Goal: Transaction & Acquisition: Purchase product/service

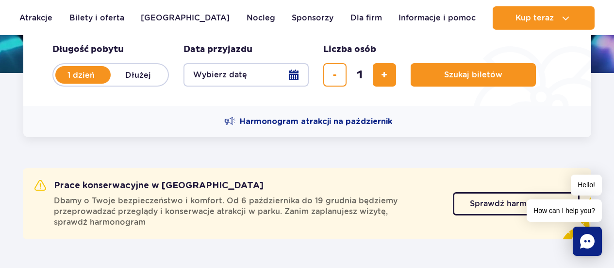
scroll to position [180, 0]
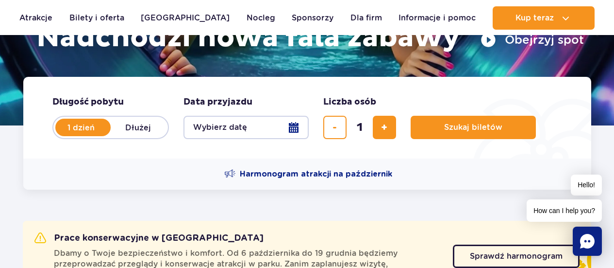
click at [151, 121] on label "Dłużej" at bounding box center [138, 127] width 55 height 20
click at [121, 135] on input "Dłużej" at bounding box center [116, 136] width 11 height 2
radio input "false"
radio input "true"
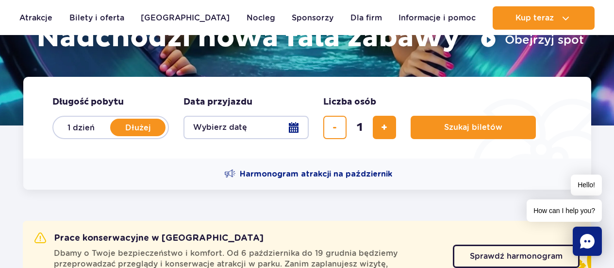
click at [77, 134] on label "1 dzień" at bounding box center [80, 127] width 55 height 20
click at [64, 135] on input "1 dzień" at bounding box center [58, 136] width 11 height 2
radio input "true"
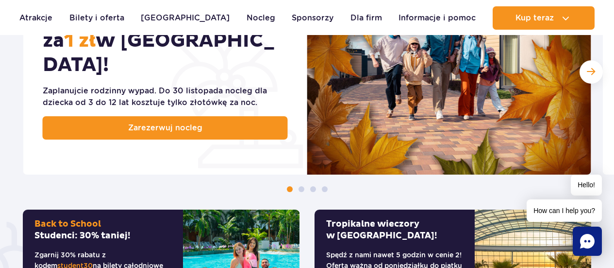
scroll to position [590, 0]
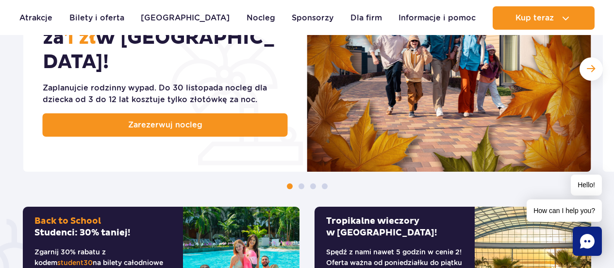
click at [596, 67] on div "Mały Gość za 1 zł w [GEOGRAPHIC_DATA]! Zaplanujcie rodzinny wypad. Do [DATE] no…" at bounding box center [307, 77] width 614 height 222
click at [596, 67] on div "Następny slajd" at bounding box center [591, 68] width 23 height 23
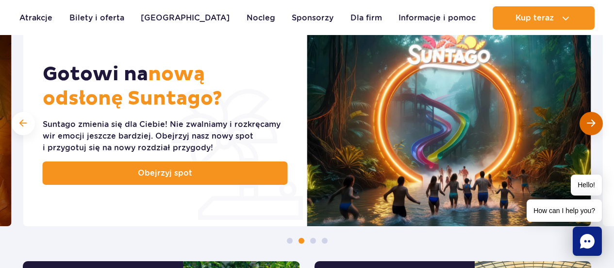
scroll to position [536, 0]
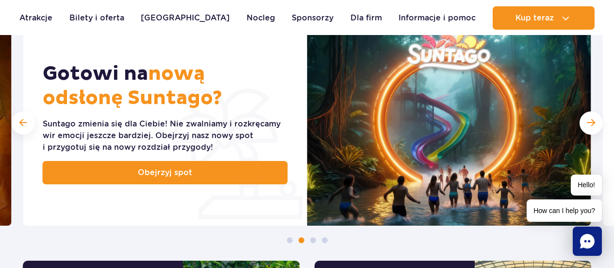
click at [593, 78] on div "Mały Gość za 1 zł w [GEOGRAPHIC_DATA]! Zaplanujcie rodzinny wypad. Do [DATE] no…" at bounding box center [307, 131] width 614 height 222
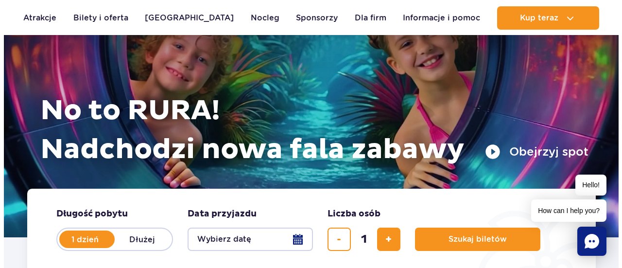
scroll to position [67, 0]
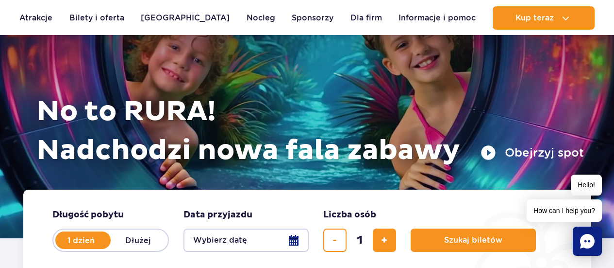
click at [283, 242] on button "Wybierz datę" at bounding box center [246, 239] width 125 height 23
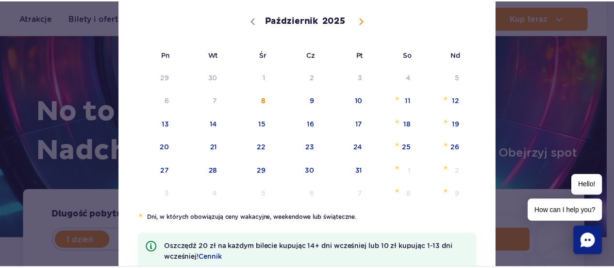
scroll to position [97, 0]
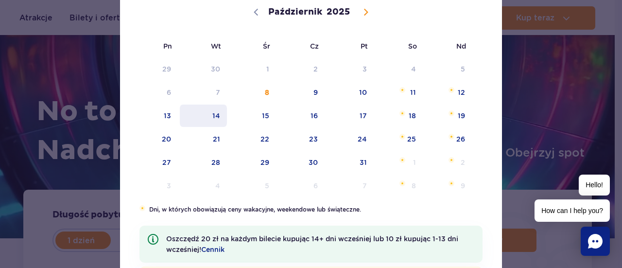
click at [194, 116] on span "14" at bounding box center [203, 115] width 49 height 22
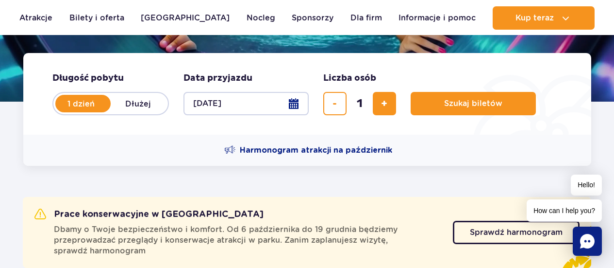
scroll to position [207, 0]
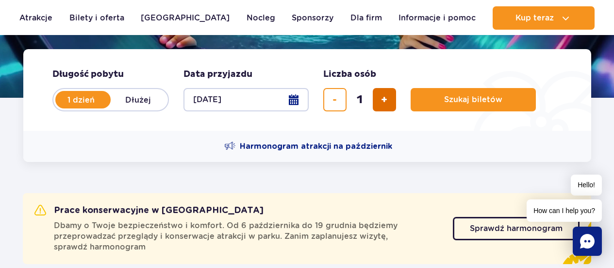
click at [388, 100] on span "dodaj bilet" at bounding box center [384, 100] width 6 height 0
type input "4"
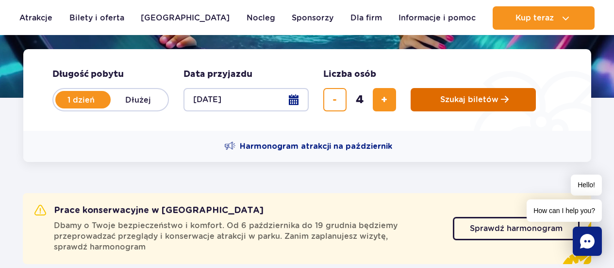
click at [464, 94] on button "Szukaj biletów" at bounding box center [473, 99] width 125 height 23
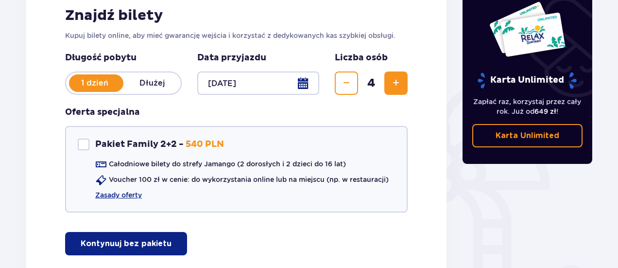
scroll to position [160, 0]
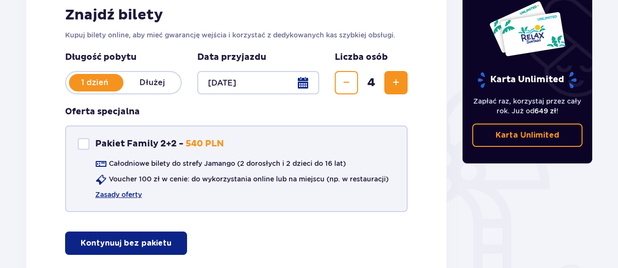
click at [206, 169] on div "Całodniowe bilety do strefy Jamango (2 dorosłych i 2 dzieci do 16 lat)" at bounding box center [220, 164] width 251 height 12
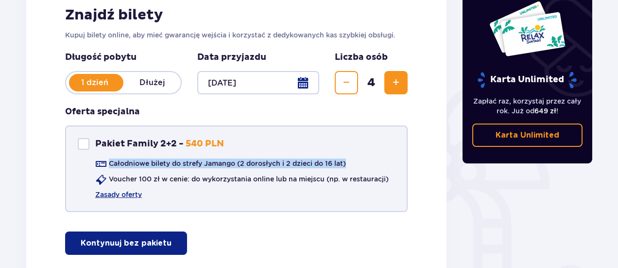
click at [206, 169] on div "Całodniowe bilety do strefy Jamango (2 dorosłych i 2 dzieci do 16 lat)" at bounding box center [220, 164] width 251 height 12
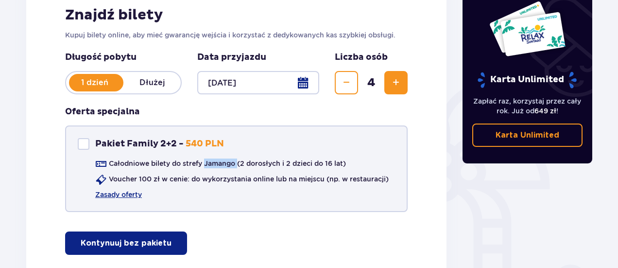
click at [206, 169] on div "Całodniowe bilety do strefy Jamango (2 dorosłych i 2 dzieci do 16 lat)" at bounding box center [220, 164] width 251 height 12
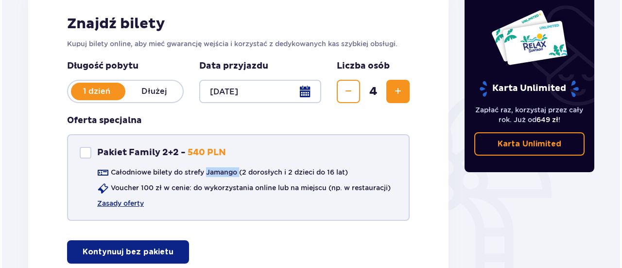
scroll to position [150, 0]
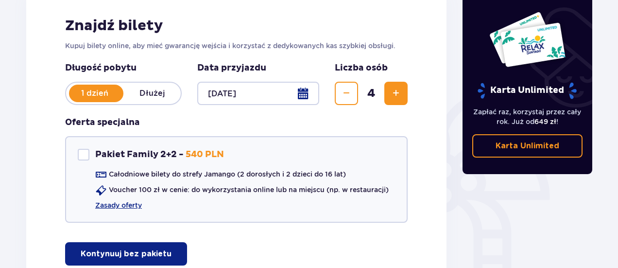
click at [300, 94] on div at bounding box center [258, 93] width 122 height 23
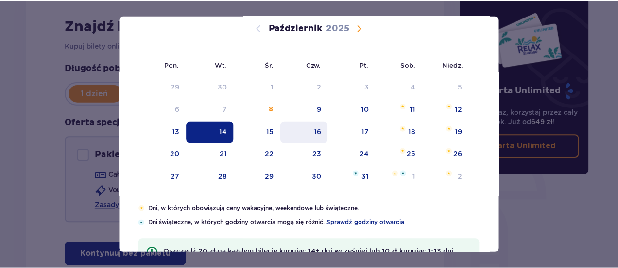
scroll to position [69, 0]
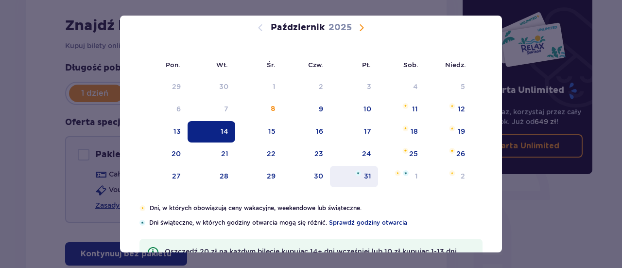
click at [354, 179] on div "31" at bounding box center [354, 176] width 48 height 21
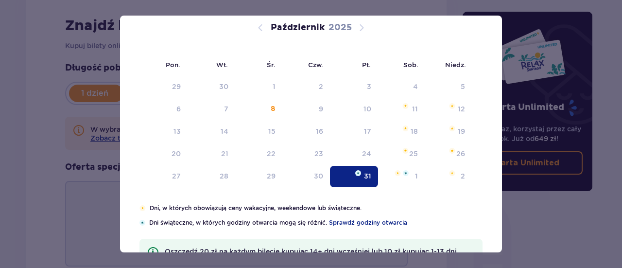
type input "[DATE]"
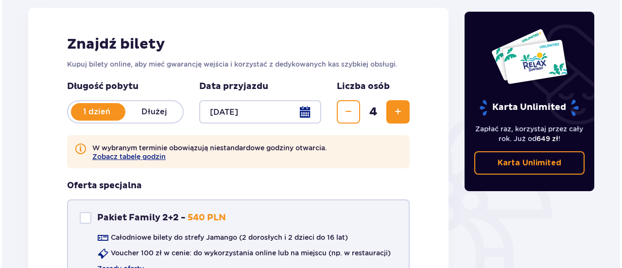
scroll to position [123, 0]
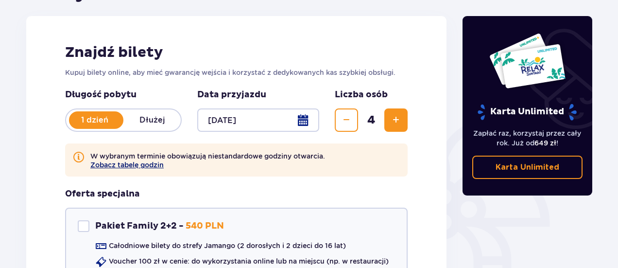
click at [157, 162] on button "Zobacz tabelę godzin" at bounding box center [126, 165] width 73 height 8
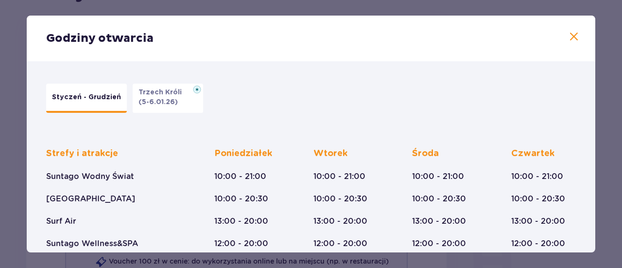
click at [570, 41] on span at bounding box center [574, 37] width 12 height 12
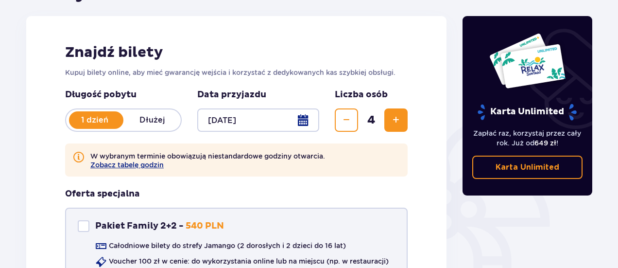
scroll to position [229, 0]
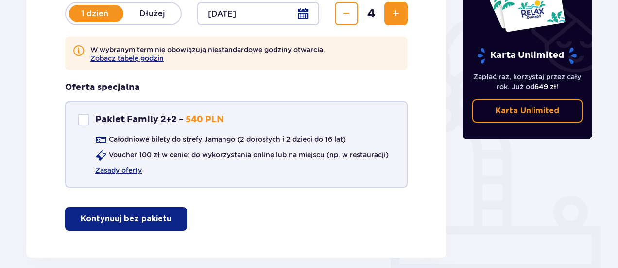
click at [82, 122] on div "Pakiet Family 2+2" at bounding box center [84, 120] width 12 height 12
checkbox input "true"
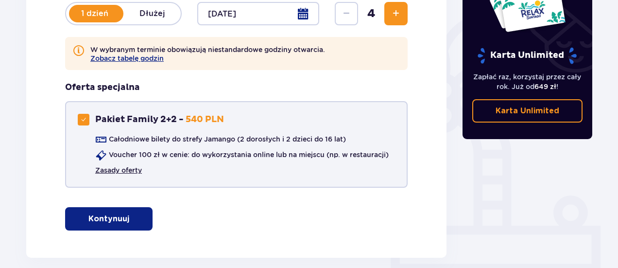
click at [130, 169] on link "Zasady oferty" at bounding box center [118, 170] width 47 height 10
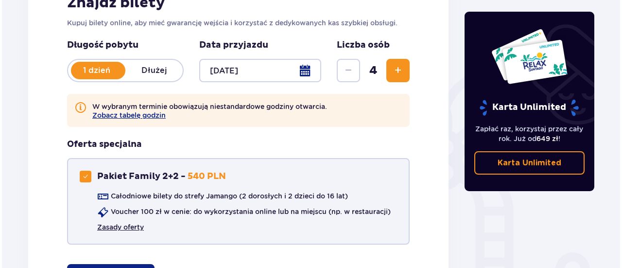
scroll to position [168, 0]
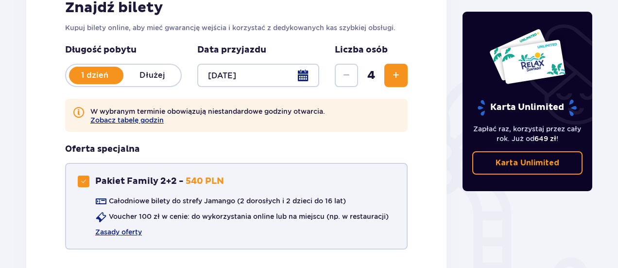
click at [294, 168] on div "Pakiet Family 2+2 Pakiet Family 2+2 - 540 PLN Całodniowe bilety do strefy Jaman…" at bounding box center [236, 206] width 342 height 86
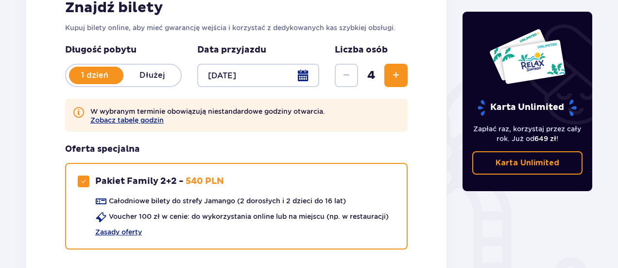
click at [262, 80] on div at bounding box center [258, 75] width 122 height 23
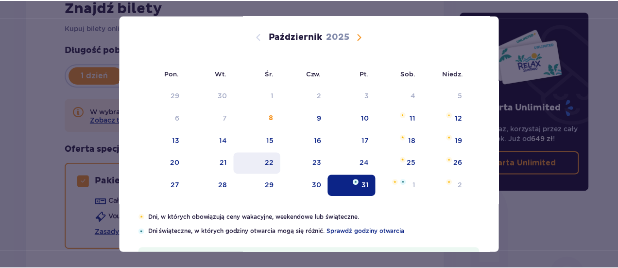
scroll to position [60, 0]
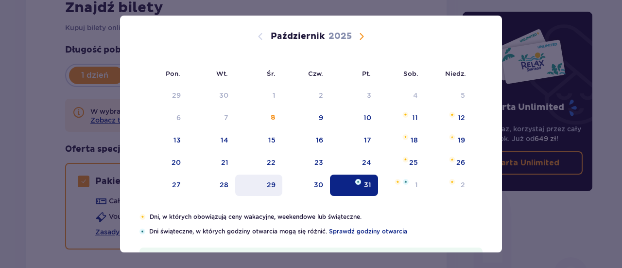
click at [267, 186] on div "29" at bounding box center [271, 185] width 9 height 10
type input "29.10.25"
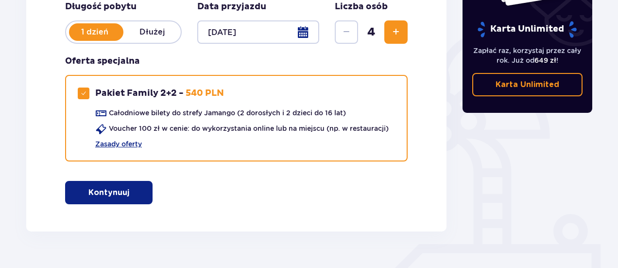
scroll to position [210, 0]
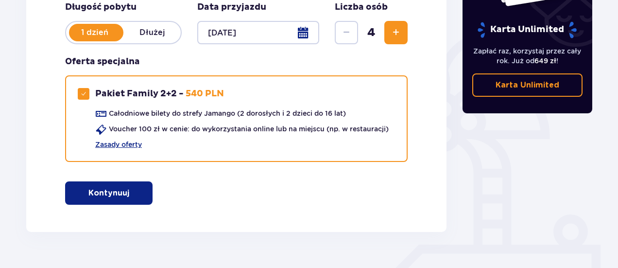
click at [113, 177] on div "Znajdź bilety Kupuj bilety online, aby mieć gwarancję wejścia i korzystać z ded…" at bounding box center [236, 80] width 420 height 303
click at [113, 197] on p "Kontynuuj" at bounding box center [108, 192] width 41 height 11
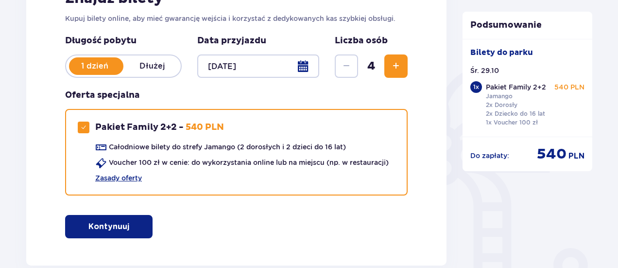
scroll to position [167, 0]
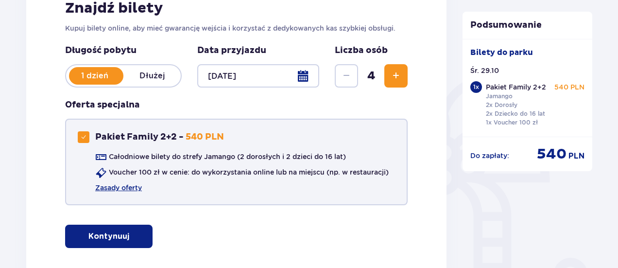
click at [250, 162] on div "Całodniowe bilety do strefy Jamango (2 dorosłych i 2 dzieci do 16 lat)" at bounding box center [220, 158] width 251 height 12
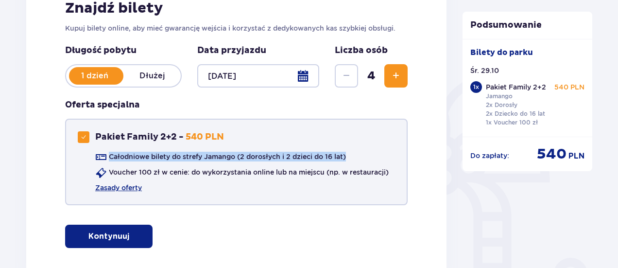
click at [250, 162] on div "Całodniowe bilety do strefy Jamango (2 dorosłych i 2 dzieci do 16 lat)" at bounding box center [220, 158] width 251 height 12
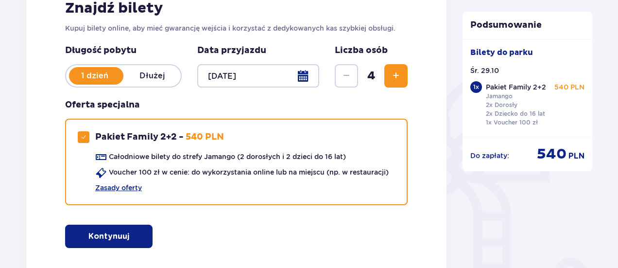
click at [384, 226] on div "Znajdź bilety Kupuj bilety online, aby mieć gwarancję wejścia i korzystać z ded…" at bounding box center [236, 123] width 420 height 303
drag, startPoint x: 469, startPoint y: 156, endPoint x: 584, endPoint y: 159, distance: 115.1
click at [584, 159] on div "Do zapłaty : 540 PLN" at bounding box center [527, 149] width 130 height 27
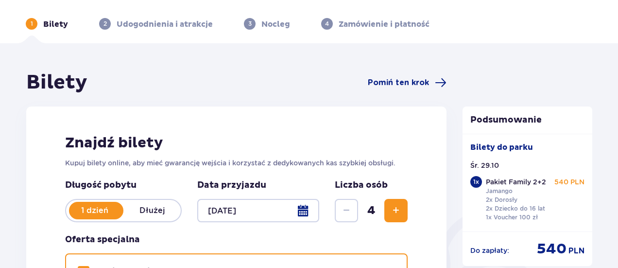
scroll to position [0, 0]
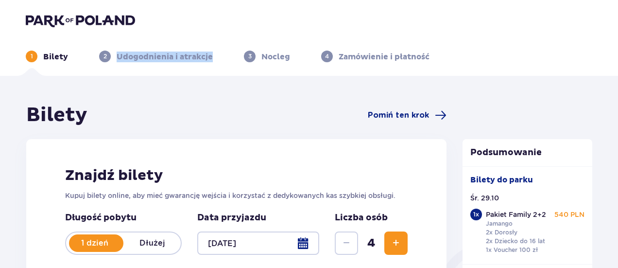
drag, startPoint x: 116, startPoint y: 57, endPoint x: 224, endPoint y: 63, distance: 108.0
click at [224, 63] on header "1 Bilety 2 Udogodnienia i atrakcje 3 Nocleg 4 Zamówienie i płatność" at bounding box center [309, 38] width 618 height 76
drag, startPoint x: 270, startPoint y: 61, endPoint x: 279, endPoint y: 59, distance: 9.9
click at [279, 59] on p "Nocleg" at bounding box center [275, 56] width 29 height 11
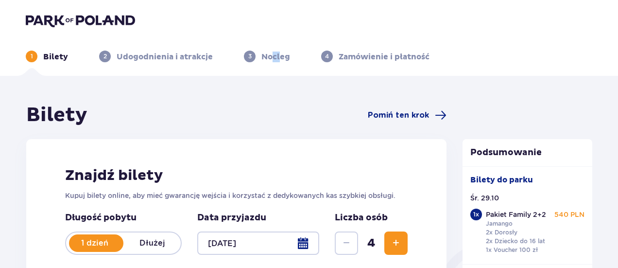
click at [279, 59] on p "Nocleg" at bounding box center [275, 56] width 29 height 11
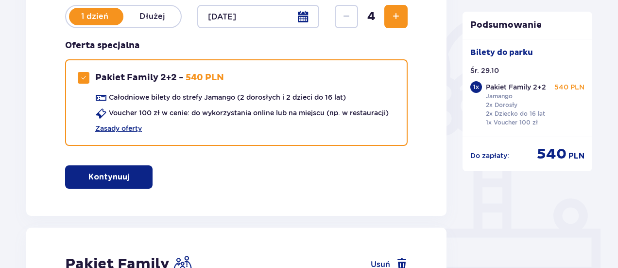
scroll to position [291, 0]
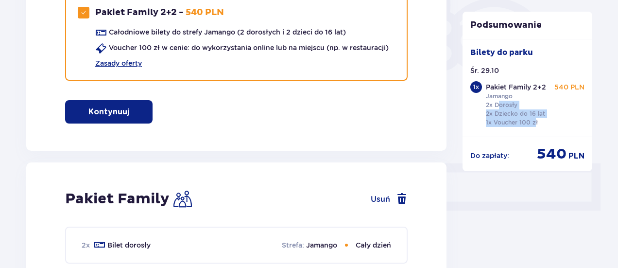
drag, startPoint x: 497, startPoint y: 108, endPoint x: 535, endPoint y: 133, distance: 44.9
click at [535, 133] on div "Bilety do parku Śr. 29.10 1 x Pakiet Family 2+2 Jamango 2x Dorosły 2x Dziecko d…" at bounding box center [527, 88] width 130 height 98
click at [535, 134] on div "Bilety do parku Śr. 29.10 1 x Pakiet Family 2+2 Jamango 2x Dorosły 2x Dziecko d…" at bounding box center [527, 88] width 130 height 98
click at [541, 123] on p "2x Dorosły 2x Dziecko do 16 lat 1x Voucher 100 zł" at bounding box center [515, 114] width 59 height 26
drag, startPoint x: 541, startPoint y: 123, endPoint x: 486, endPoint y: 93, distance: 62.2
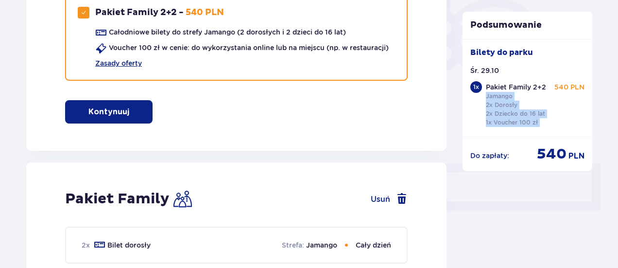
click at [486, 93] on div "Pakiet Family 2+2 Jamango 2x Dorosły 2x Dziecko do 16 lat 1x Voucher 100 zł" at bounding box center [516, 104] width 60 height 45
click at [488, 136] on div "Do zapłaty : 540 PLN" at bounding box center [527, 149] width 130 height 27
drag, startPoint x: 490, startPoint y: 101, endPoint x: 511, endPoint y: 136, distance: 41.0
click at [511, 136] on div "Bilety do parku Śr. 29.10 1 x Pakiet Family 2+2 Jamango 2x Dorosły 2x Dziecko d…" at bounding box center [527, 88] width 130 height 98
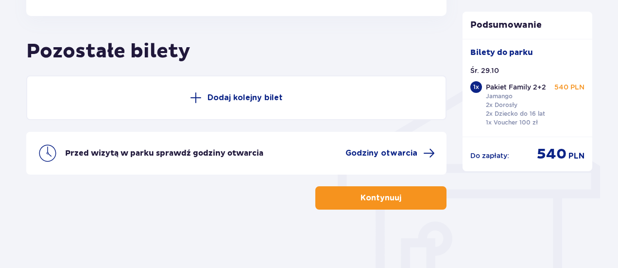
scroll to position [508, 0]
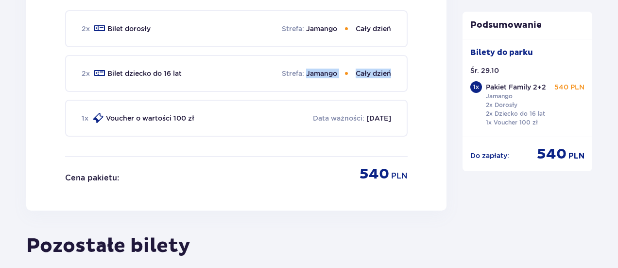
drag, startPoint x: 308, startPoint y: 70, endPoint x: 413, endPoint y: 89, distance: 106.6
click at [413, 89] on div "Pakiet Family Usuń 2 x Bilet dorosły Strefa : Jamango Cały dzień 2 x Bilet dzie…" at bounding box center [236, 78] width 420 height 264
click at [388, 106] on div "1 x Voucher o wartości 100 zł Data ważności : 08.10.2026" at bounding box center [236, 118] width 342 height 37
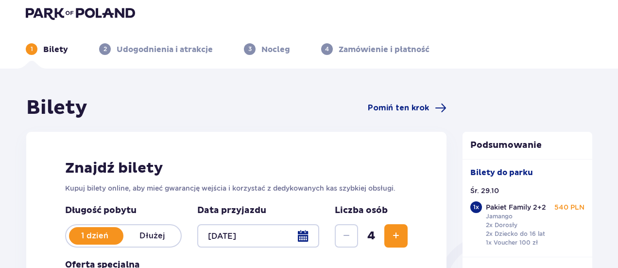
scroll to position [0, 0]
